Goal: Information Seeking & Learning: Find specific fact

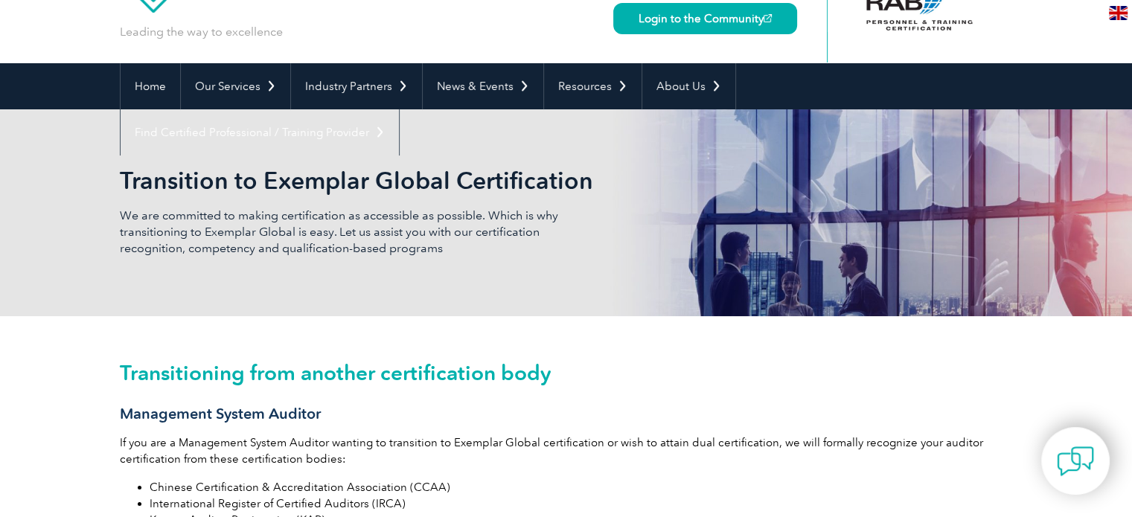
scroll to position [74, 0]
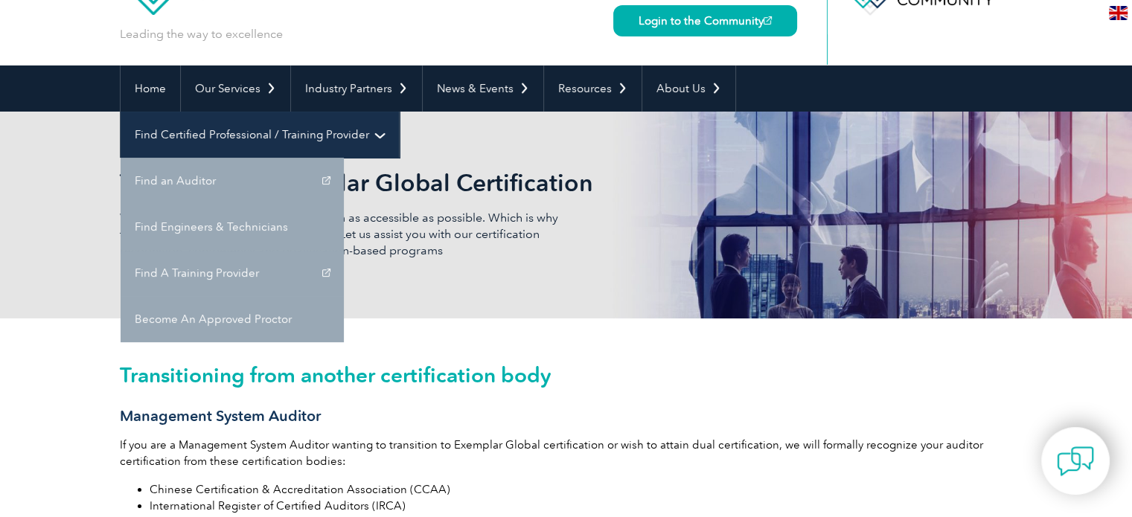
click at [399, 112] on link "Find Certified Professional / Training Provider" at bounding box center [260, 135] width 278 height 46
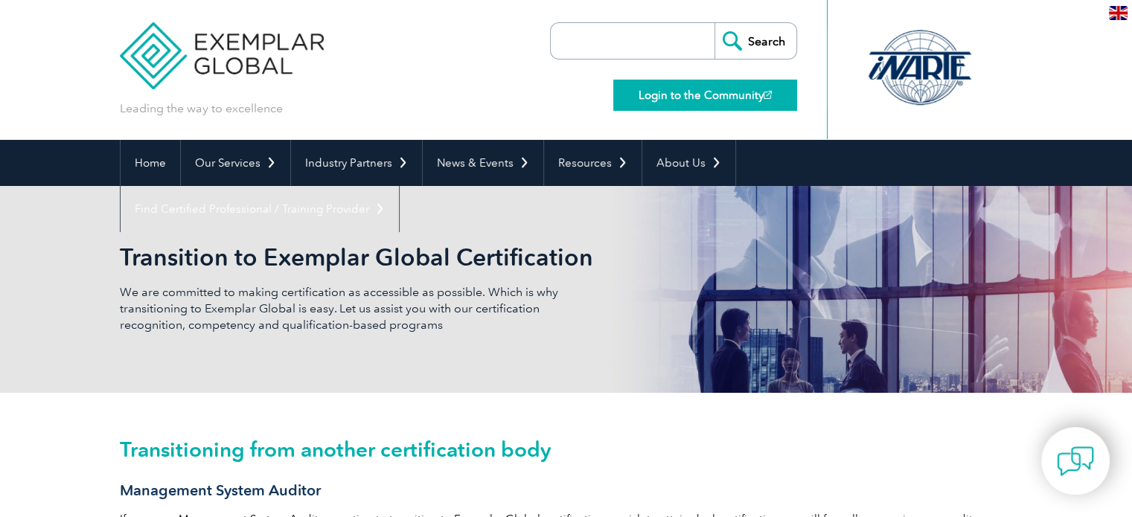
click at [707, 93] on link "Login to the Community" at bounding box center [705, 95] width 184 height 31
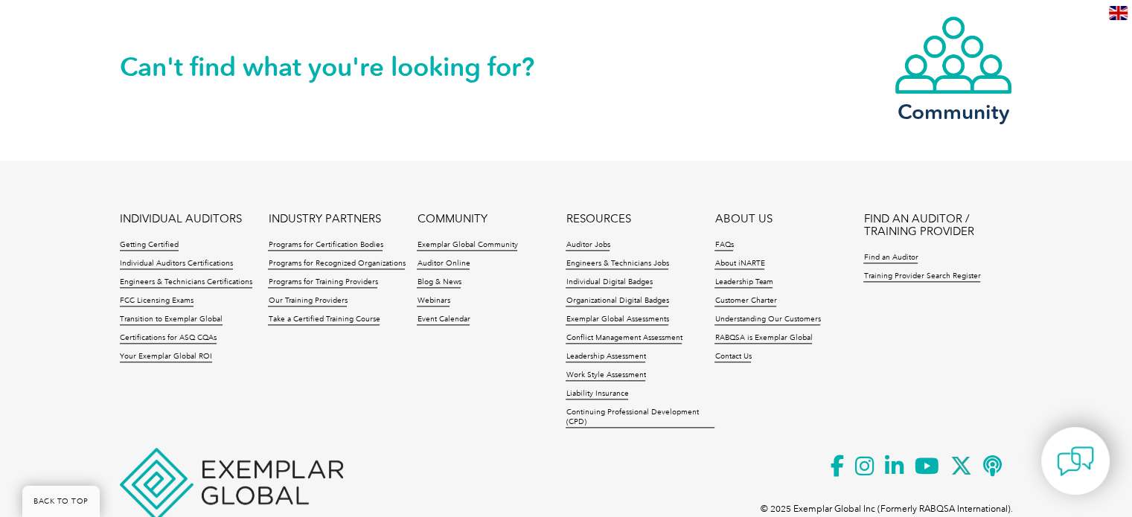
scroll to position [1759, 0]
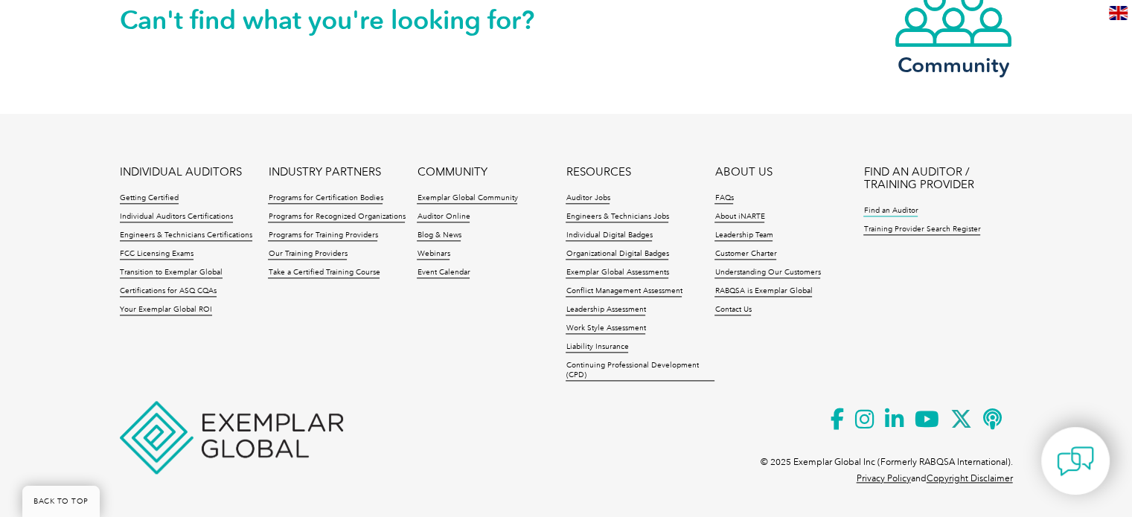
click at [882, 213] on link "Find an Auditor" at bounding box center [891, 211] width 54 height 10
click at [957, 229] on link "Training Provider Search Register" at bounding box center [922, 230] width 117 height 10
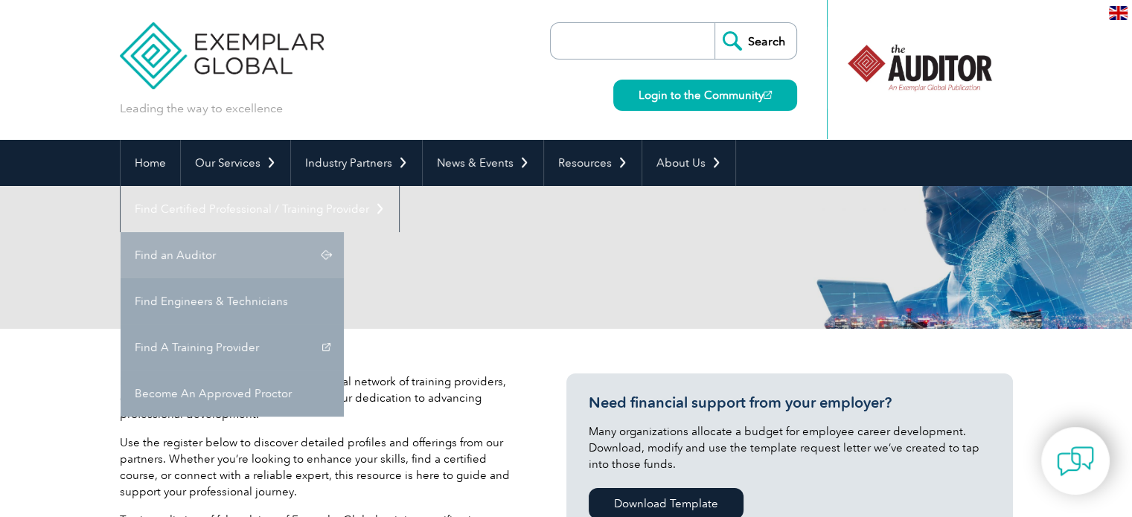
click at [344, 232] on link "Find an Auditor" at bounding box center [232, 255] width 223 height 46
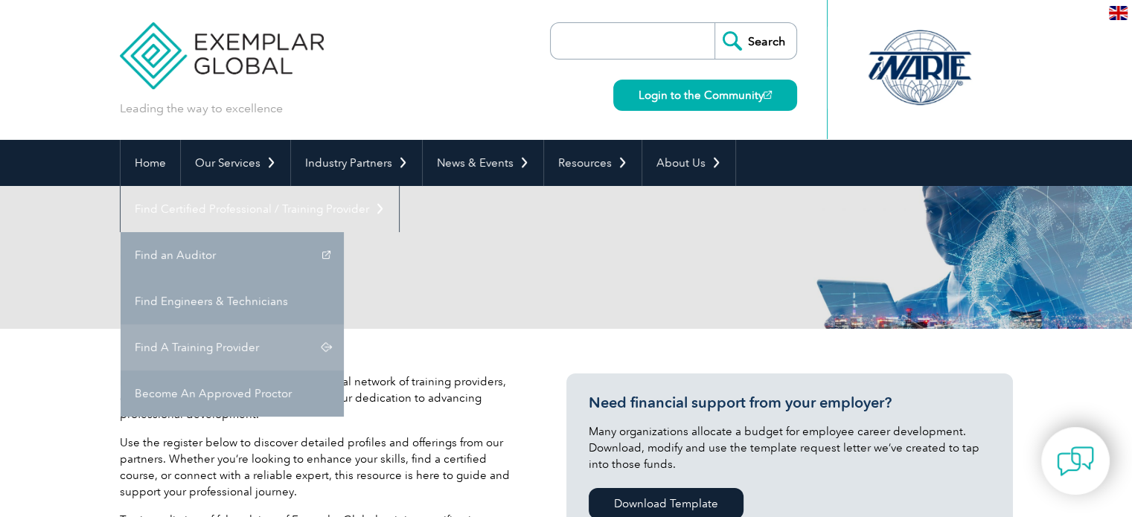
click at [344, 325] on link "Find A Training Provider" at bounding box center [232, 348] width 223 height 46
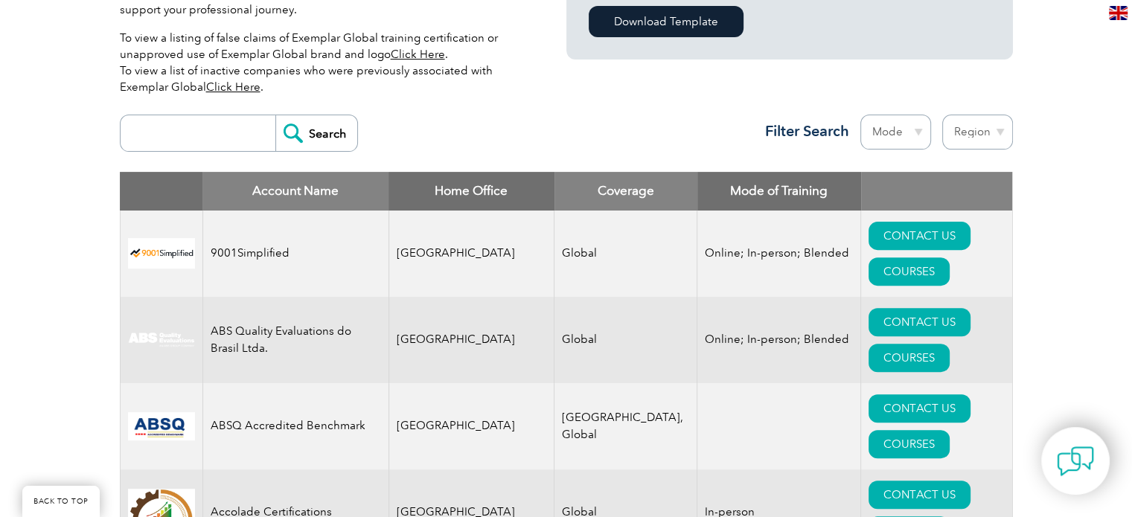
scroll to position [447, 0]
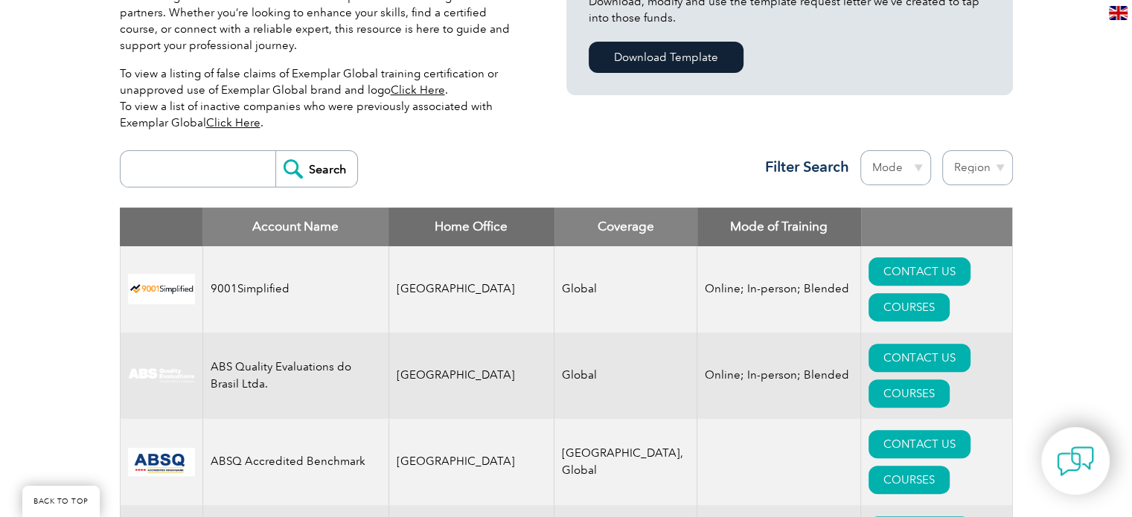
click at [143, 173] on input "search" at bounding box center [201, 169] width 147 height 36
type input "YUSAINEE"
click at [315, 172] on input "Search" at bounding box center [316, 169] width 82 height 36
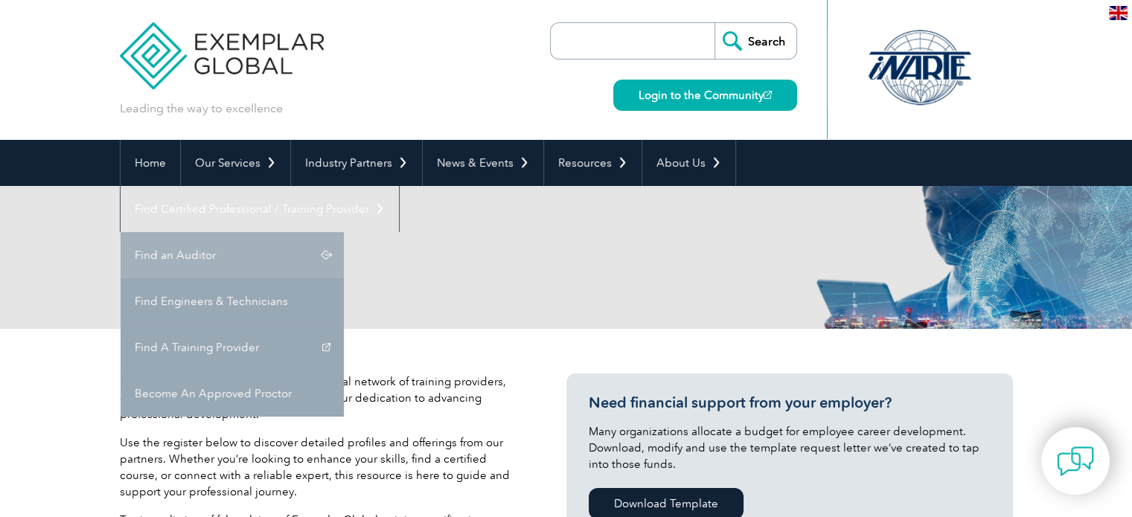
click at [344, 232] on link "Find an Auditor" at bounding box center [232, 255] width 223 height 46
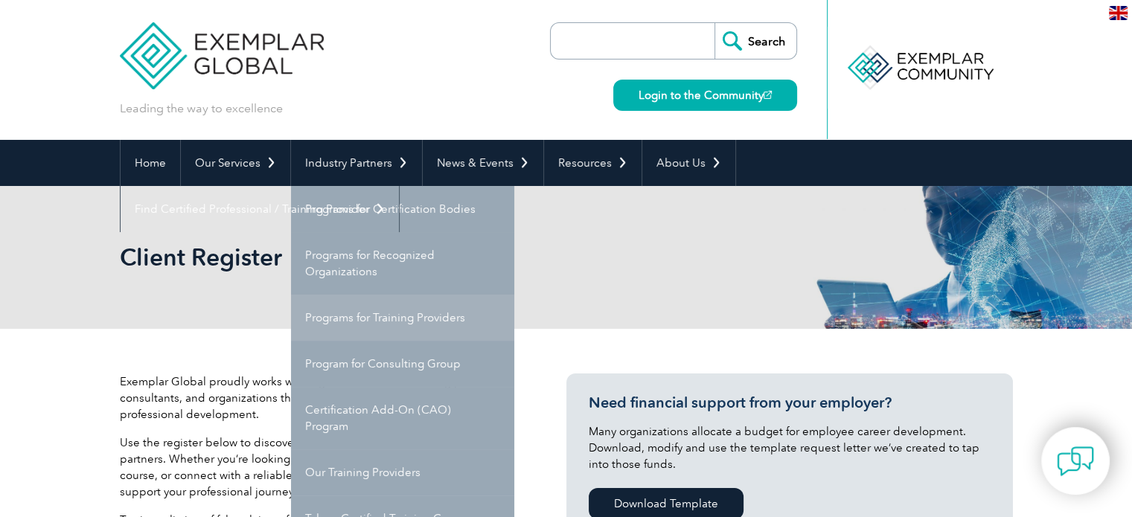
click at [342, 315] on link "Programs for Training Providers" at bounding box center [402, 318] width 223 height 46
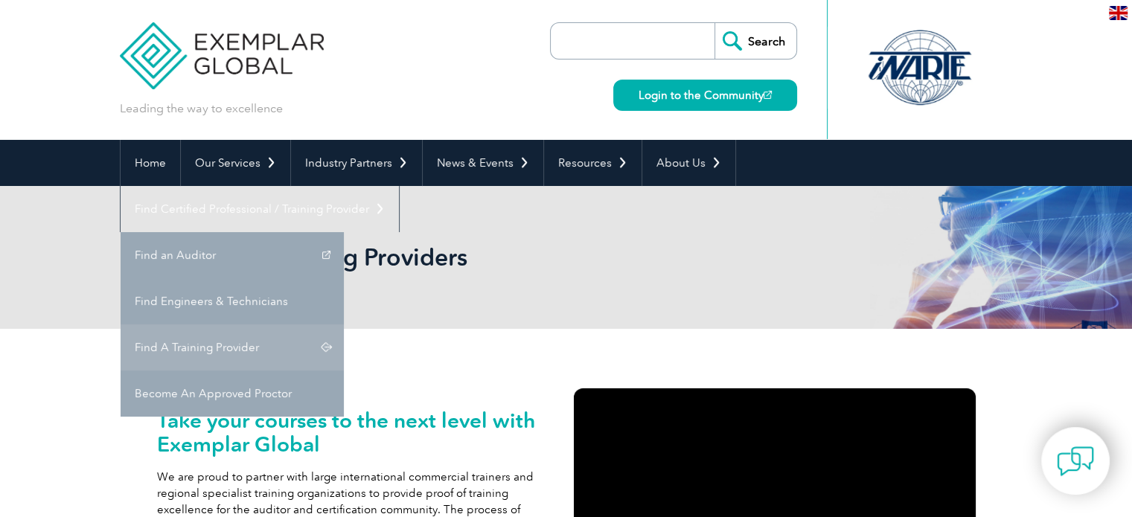
click at [344, 325] on link "Find A Training Provider" at bounding box center [232, 348] width 223 height 46
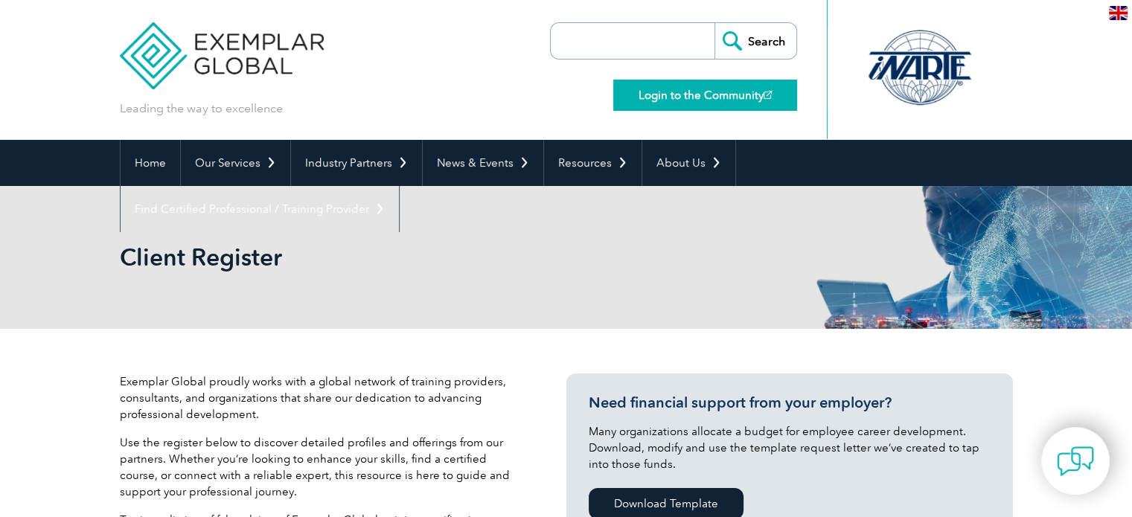
click at [682, 101] on link "Login to the Community" at bounding box center [705, 95] width 184 height 31
click at [151, 163] on link "Home" at bounding box center [151, 163] width 60 height 46
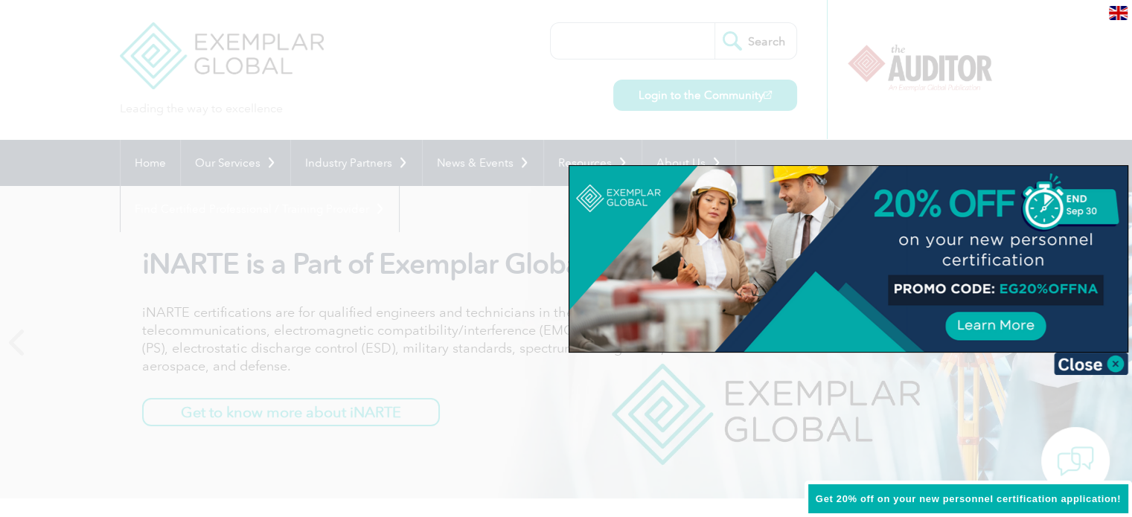
click at [1030, 80] on div at bounding box center [566, 258] width 1132 height 517
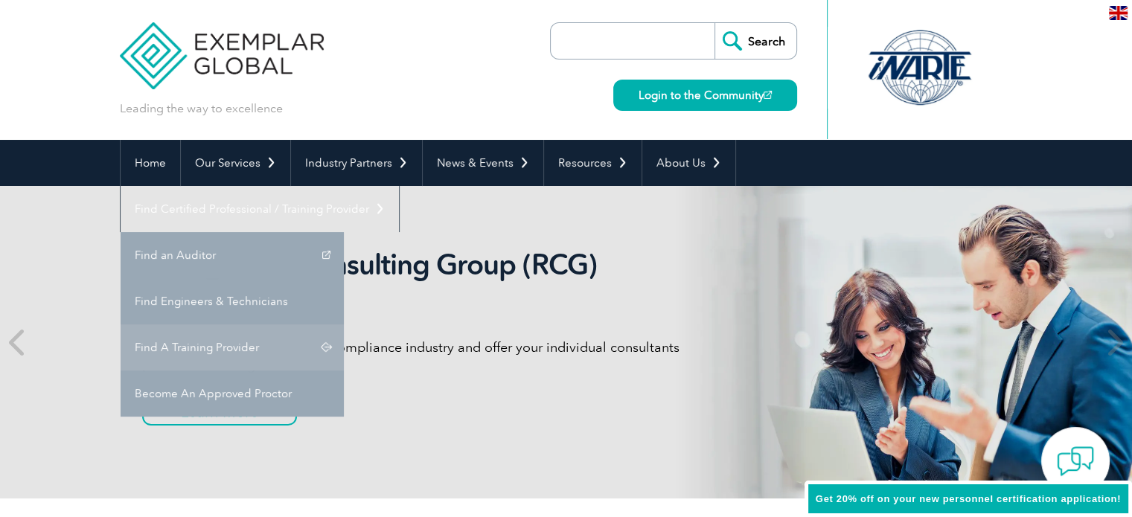
click at [344, 325] on link "Find A Training Provider" at bounding box center [232, 348] width 223 height 46
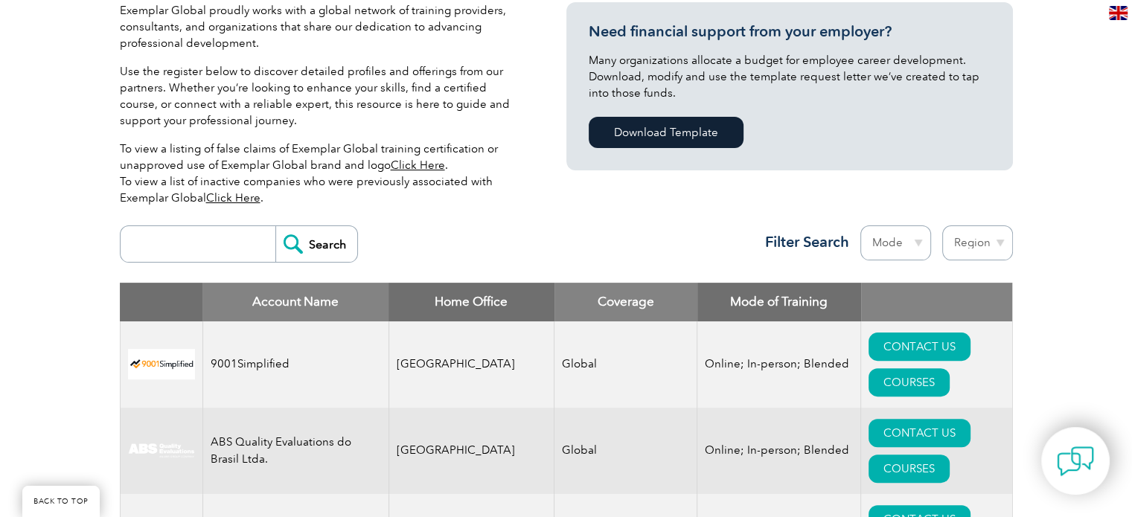
scroll to position [372, 0]
click at [153, 238] on input "search" at bounding box center [201, 244] width 147 height 36
type input "PUNYAM"
click at [316, 246] on input "Search" at bounding box center [316, 244] width 82 height 36
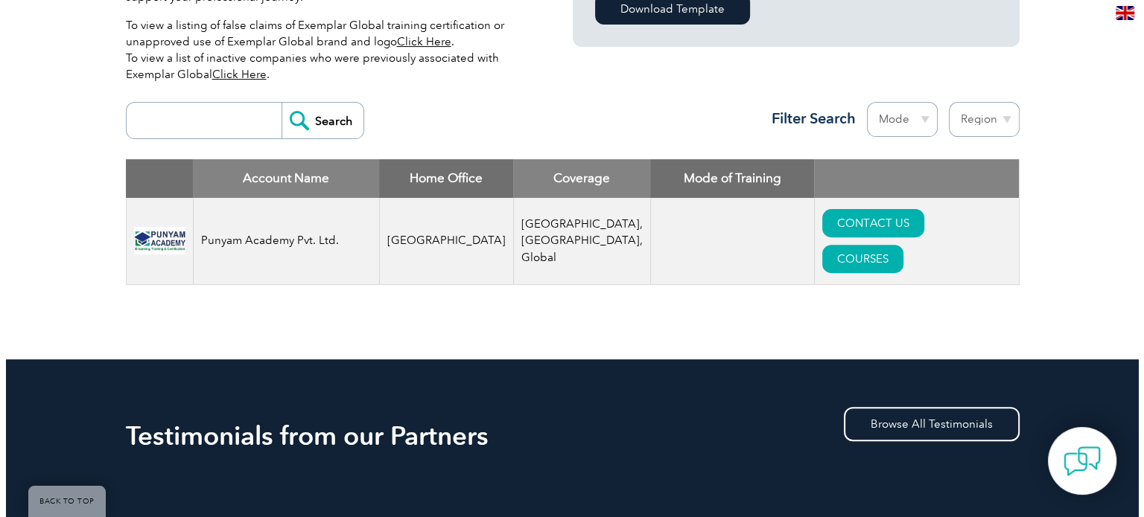
scroll to position [521, 0]
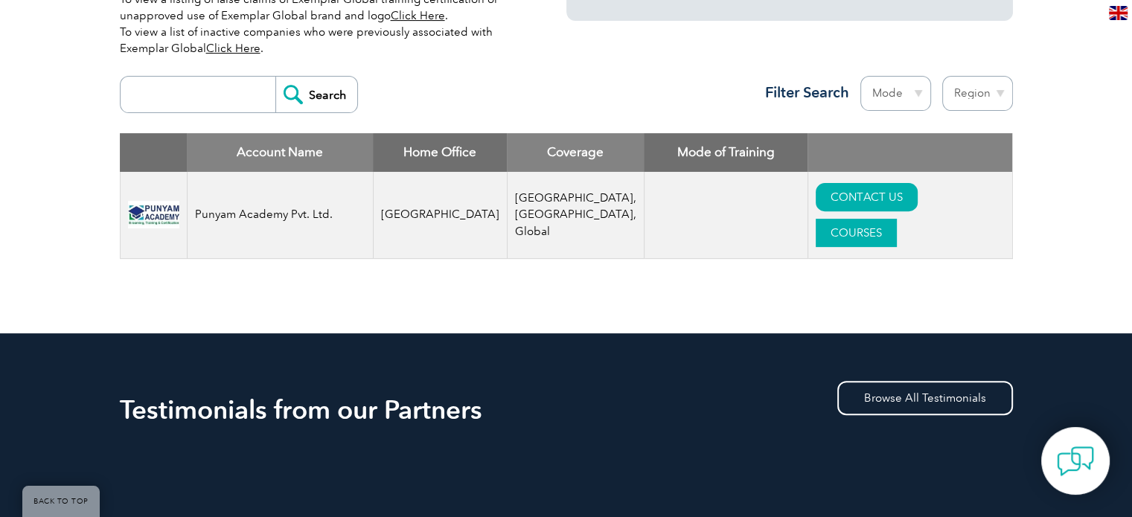
click at [897, 219] on link "COURSES" at bounding box center [856, 233] width 81 height 28
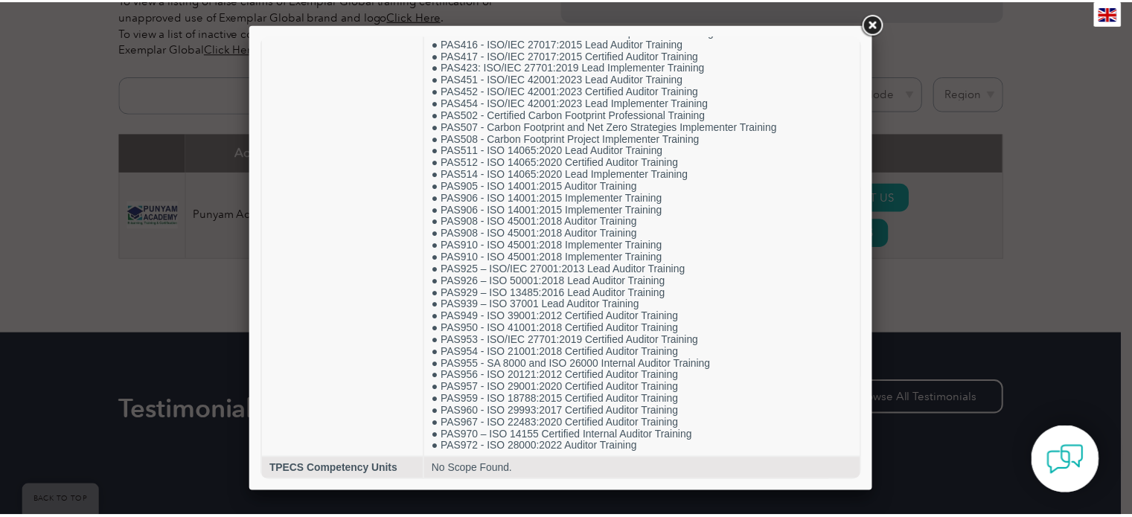
scroll to position [1464, 0]
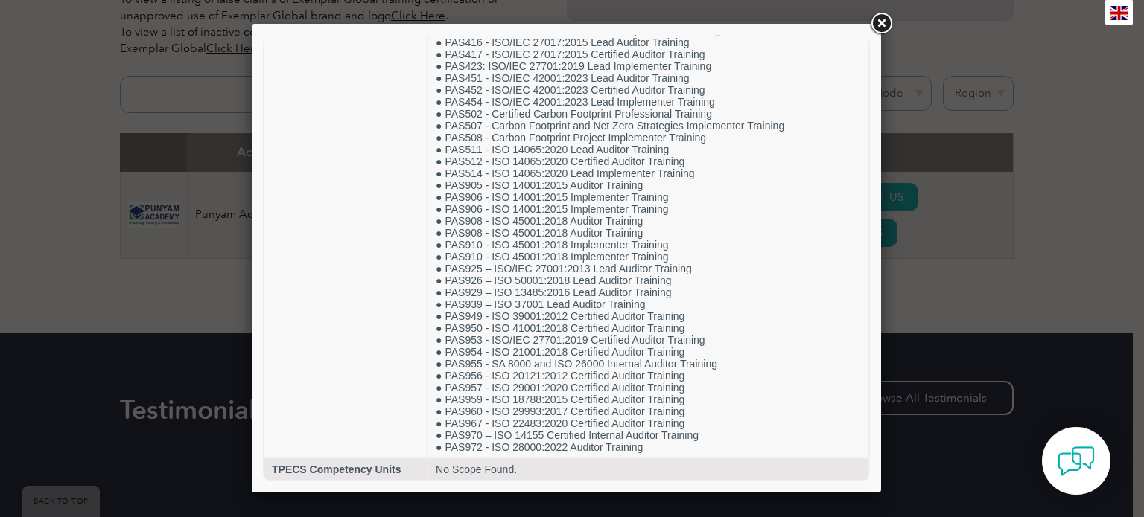
drag, startPoint x: 862, startPoint y: 115, endPoint x: 1135, endPoint y: 503, distance: 474.5
click at [60, 286] on div at bounding box center [572, 258] width 1144 height 517
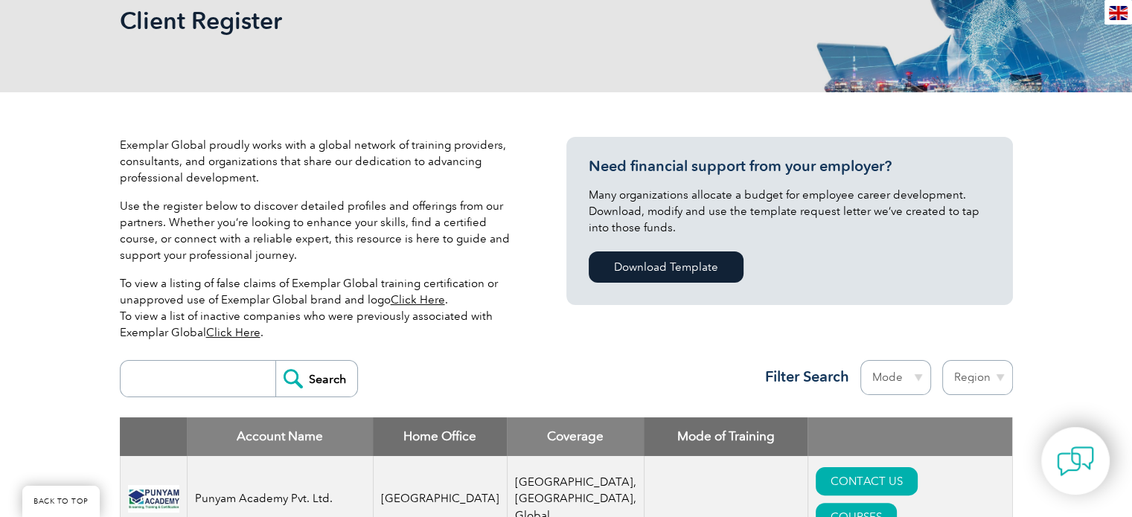
scroll to position [149, 0]
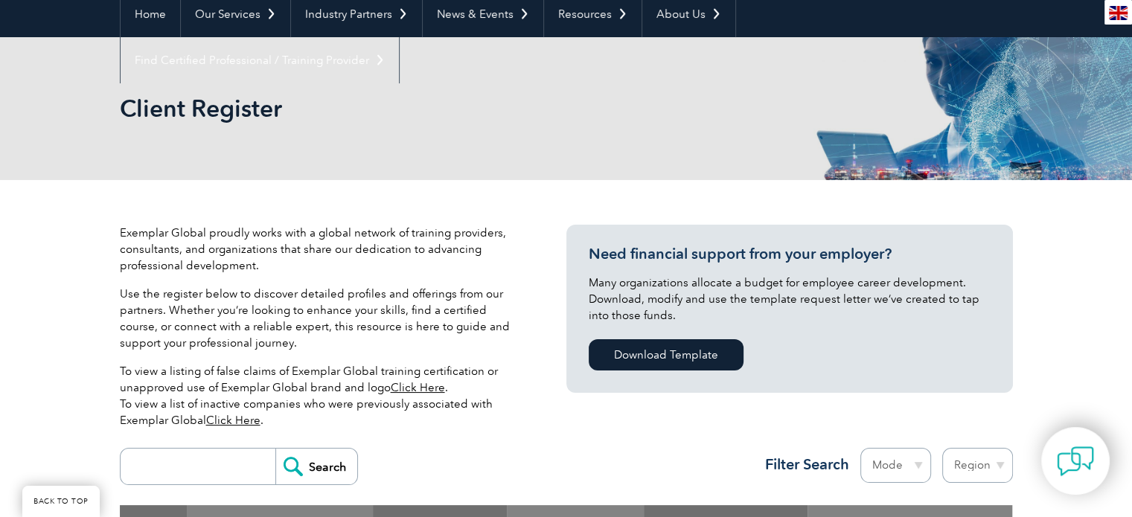
click at [220, 418] on link "Click Here" at bounding box center [233, 420] width 54 height 13
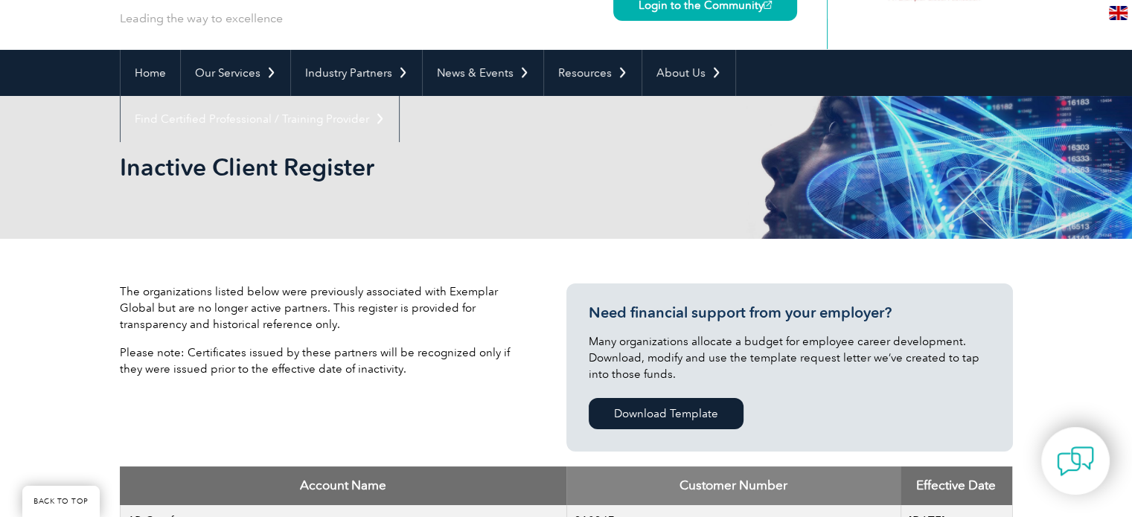
scroll to position [74, 0]
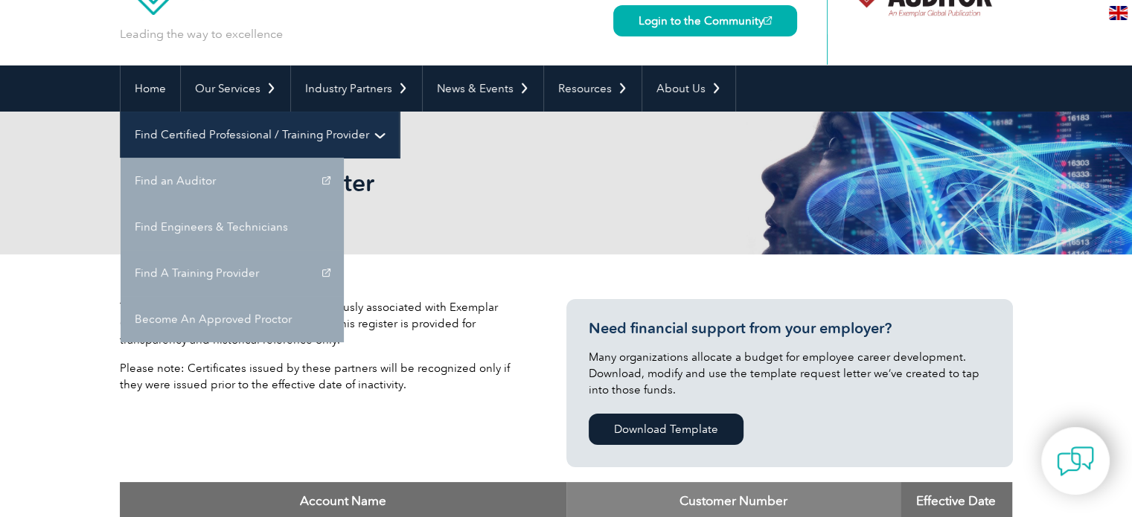
click at [399, 112] on link "Find Certified Professional / Training Provider" at bounding box center [260, 135] width 278 height 46
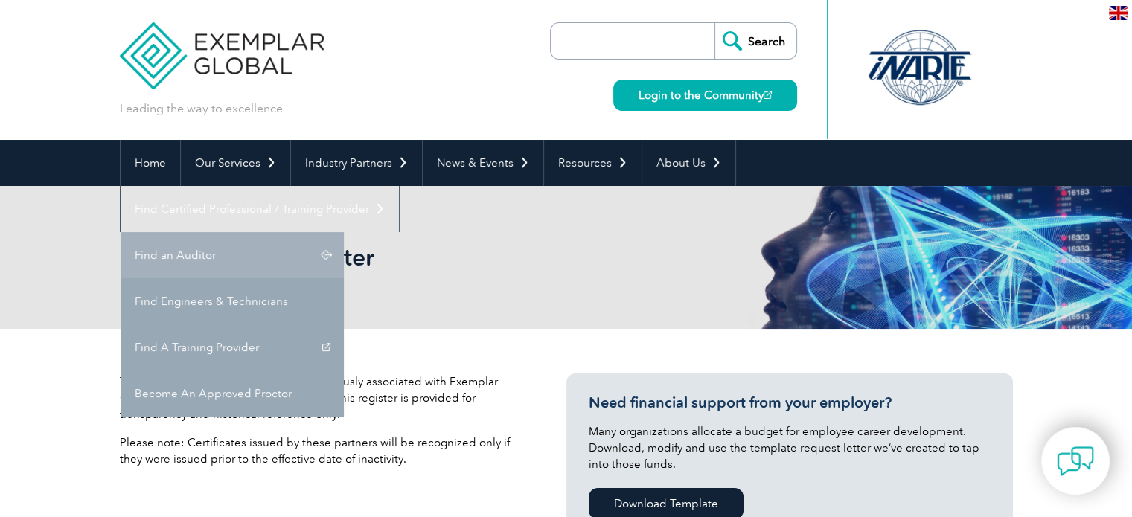
click at [344, 232] on link "Find an Auditor" at bounding box center [232, 255] width 223 height 46
